Goal: Find specific page/section: Find specific page/section

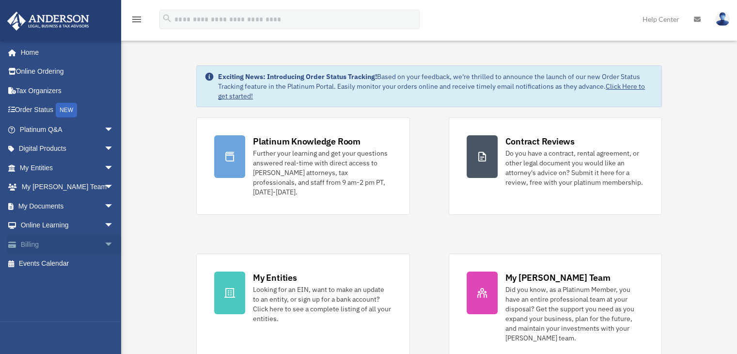
click at [104, 246] on span "arrow_drop_down" at bounding box center [113, 245] width 19 height 20
click at [64, 268] on link "$ Open Invoices" at bounding box center [71, 264] width 115 height 20
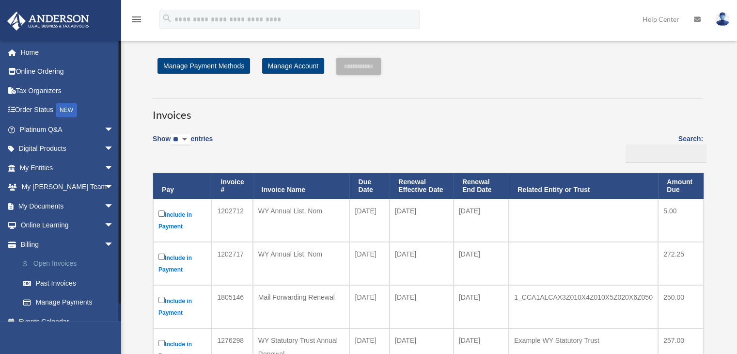
click at [58, 257] on link "$ Open Invoices" at bounding box center [71, 264] width 115 height 20
click at [104, 244] on span "arrow_drop_down" at bounding box center [113, 245] width 19 height 20
click at [104, 167] on span "arrow_drop_down" at bounding box center [113, 168] width 19 height 20
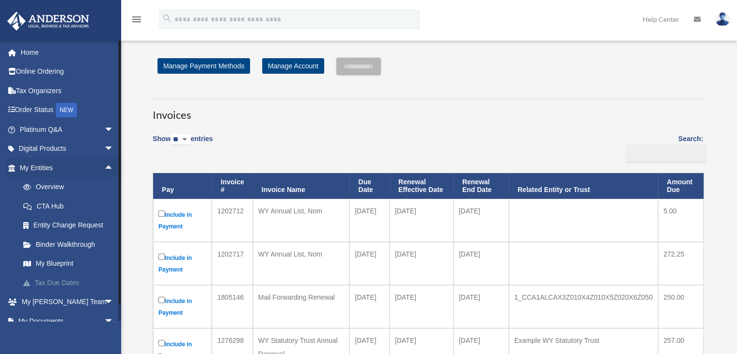
click at [74, 282] on link "Tax Due Dates" at bounding box center [71, 282] width 115 height 19
